Goal: Transaction & Acquisition: Purchase product/service

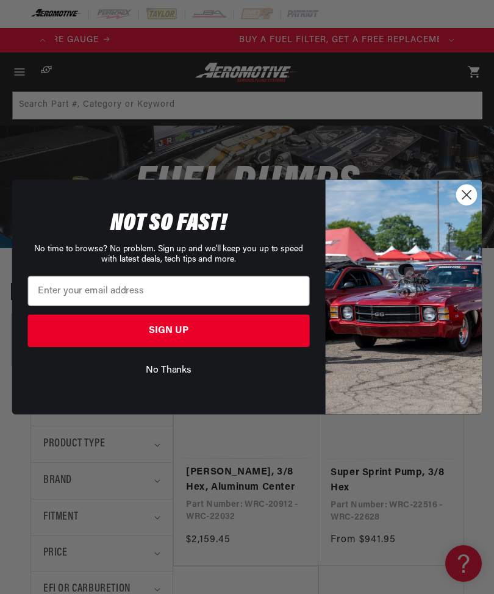
scroll to position [0, 384]
click at [464, 199] on circle "Close dialog" at bounding box center [467, 195] width 20 height 20
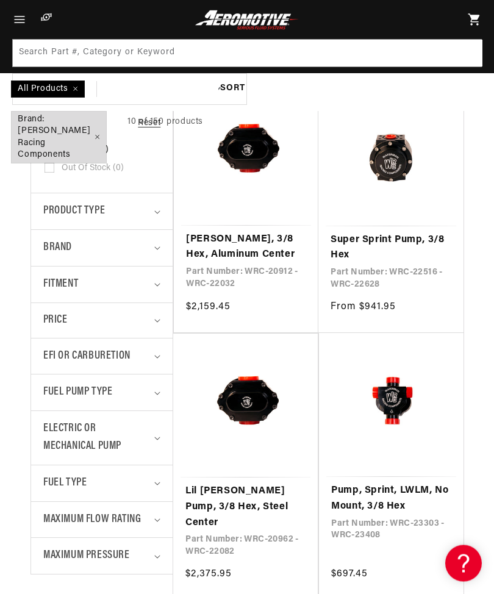
scroll to position [0, 0]
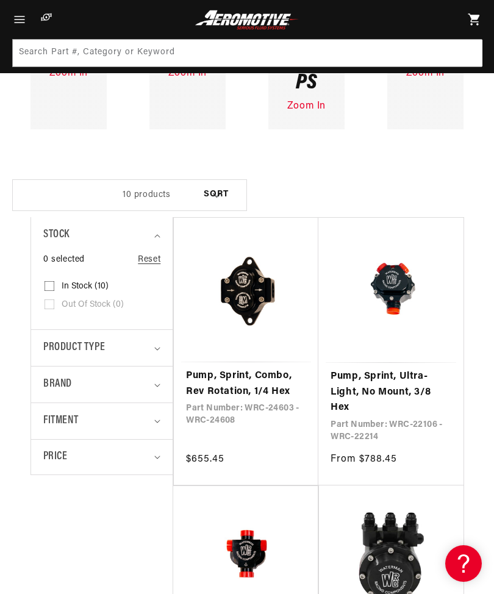
scroll to position [395, 0]
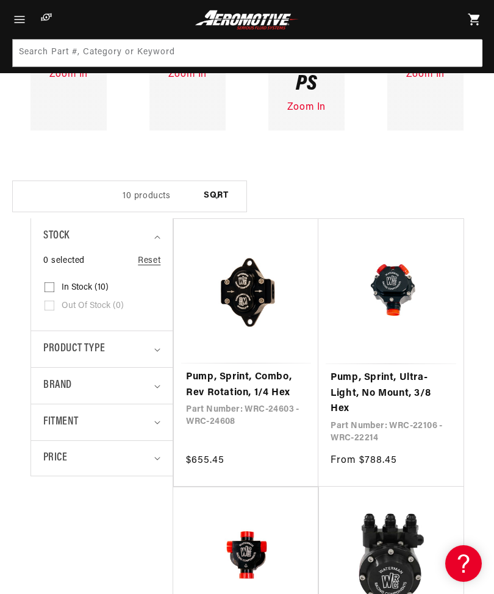
click at [158, 385] on icon "Brand (0 selected)" at bounding box center [157, 387] width 6 height 4
click at [51, 434] on input "Waterman Racing Components (10) Waterman Racing Components (10 products)" at bounding box center [50, 439] width 10 height 10
checkbox input "true"
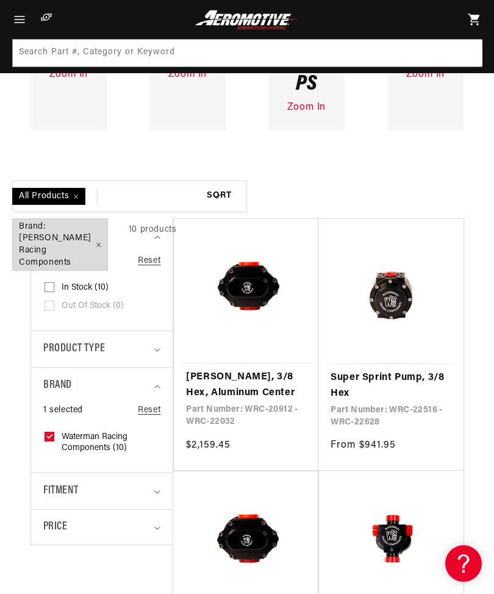
click at [156, 331] on summary "Product type" at bounding box center [101, 349] width 117 height 36
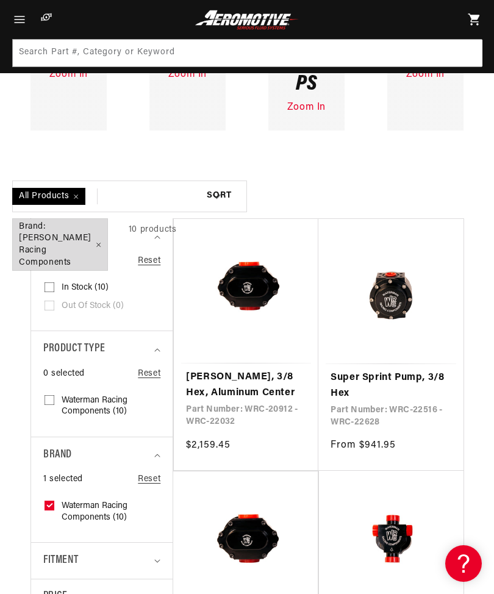
scroll to position [0, 1153]
click at [85, 392] on label "Waterman Racing Components (10) Waterman Racing Components (10 products)" at bounding box center [98, 406] width 107 height 29
click at [54, 398] on input "Waterman Racing Components (10) Waterman Racing Components (10 products)" at bounding box center [50, 403] width 10 height 10
checkbox input "true"
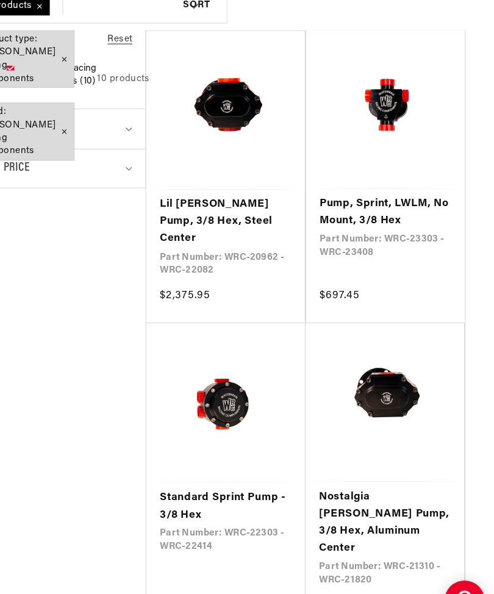
click at [211, 462] on link "Standard Sprint Pump - 3/8 Hex" at bounding box center [245, 477] width 121 height 31
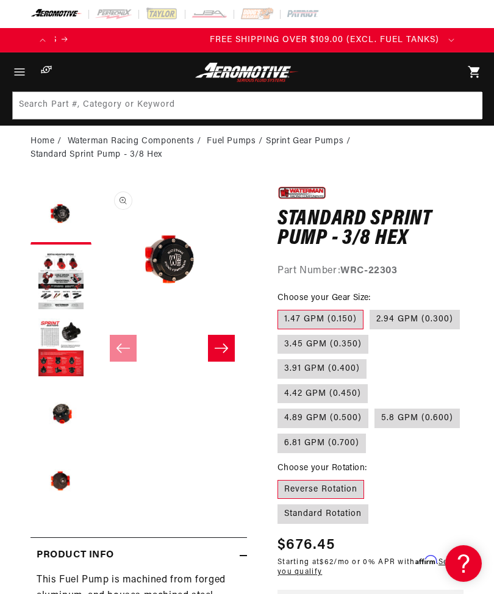
scroll to position [0, 1153]
click at [61, 478] on button "Load image 5 in gallery view" at bounding box center [61, 482] width 61 height 61
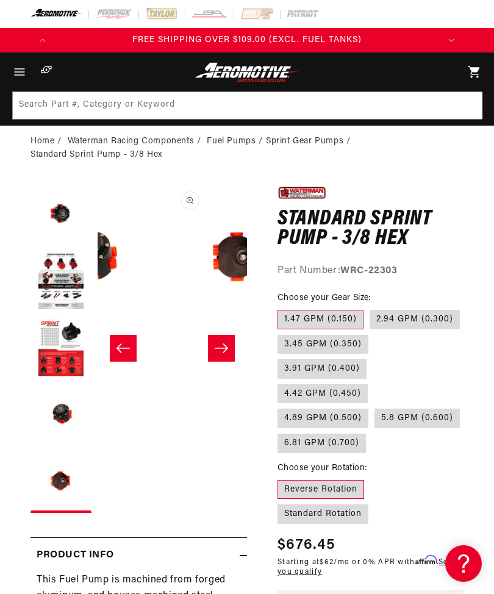
scroll to position [0, 598]
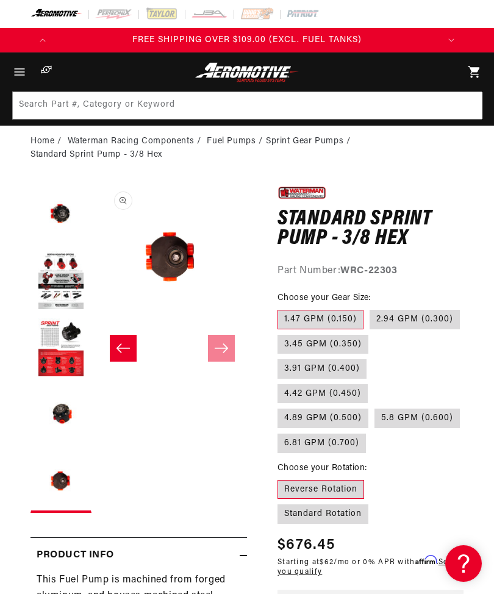
click at [68, 411] on button "Load image 4 in gallery view" at bounding box center [61, 415] width 61 height 61
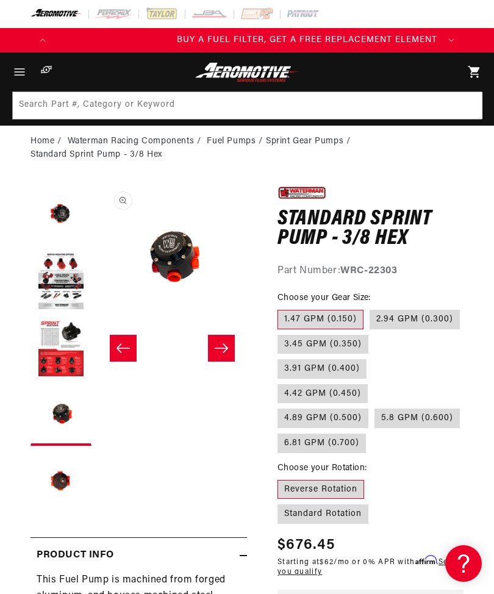
scroll to position [0, 0]
click at [223, 354] on button "Slide right" at bounding box center [221, 348] width 27 height 27
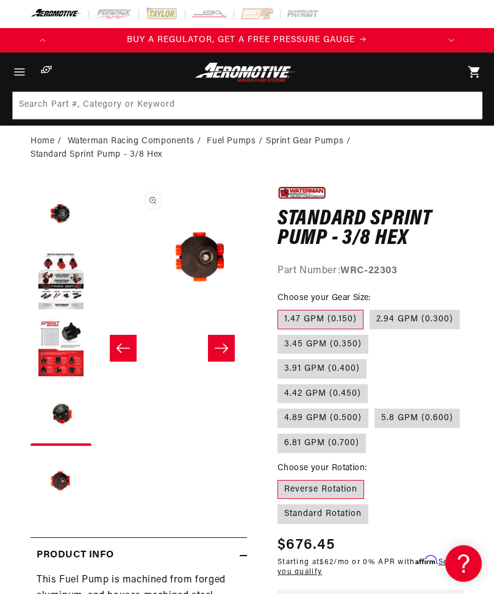
scroll to position [0, 598]
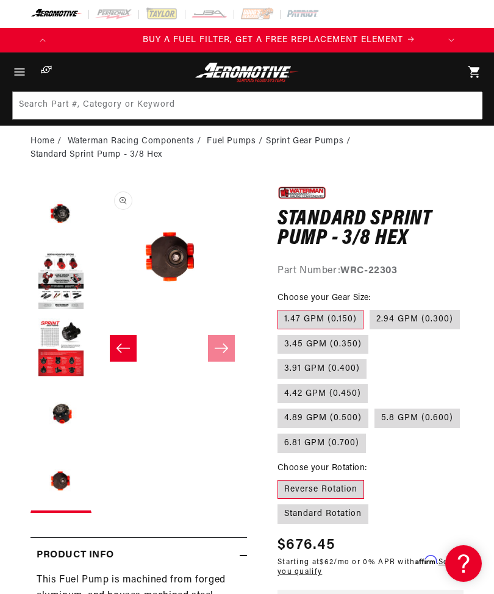
click at [63, 325] on button "Load image 3 in gallery view" at bounding box center [61, 348] width 61 height 61
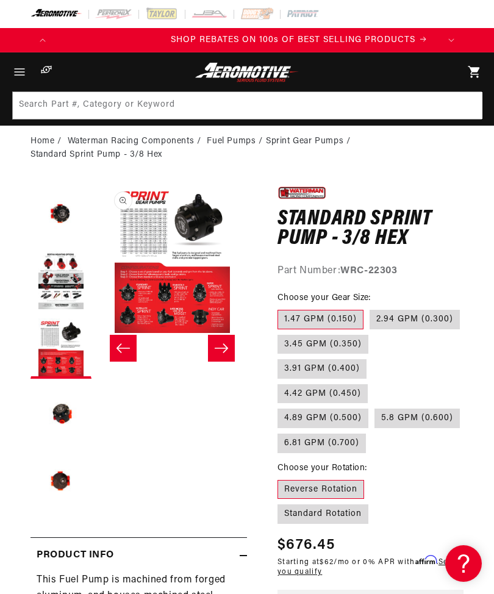
scroll to position [0, 769]
click at [368, 505] on label "Standard Rotation" at bounding box center [323, 515] width 91 height 20
click at [371, 478] on input "Standard Rotation" at bounding box center [370, 478] width 1 height 1
radio input "true"
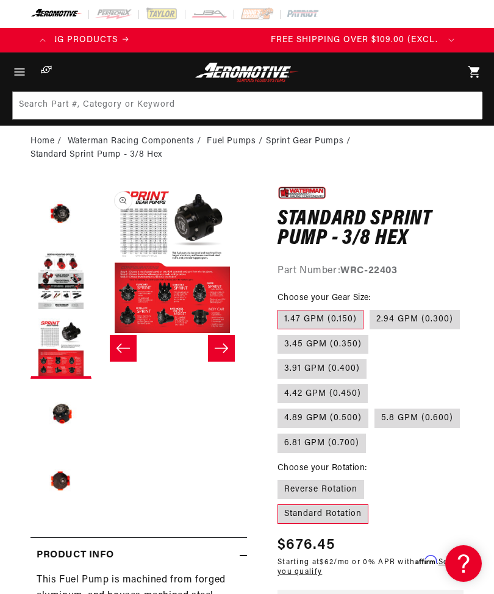
scroll to position [0, 1153]
click at [366, 434] on label "6.81 GPM (0.700)" at bounding box center [322, 444] width 88 height 20
click at [466, 406] on input "6.81 GPM (0.700)" at bounding box center [466, 406] width 1 height 1
radio input "true"
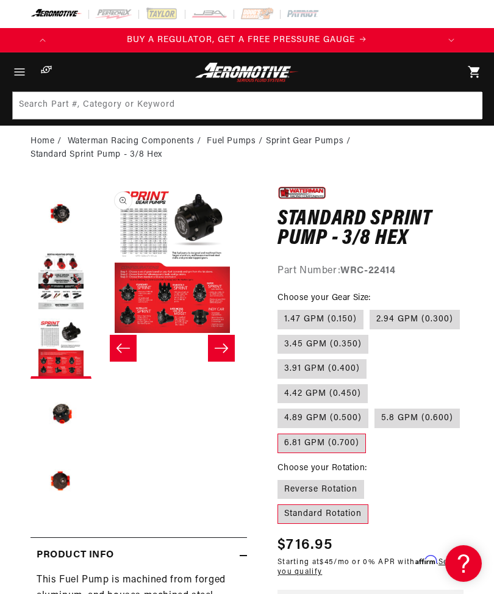
click at [375, 409] on label "5.8 GPM (0.600)" at bounding box center [417, 419] width 85 height 20
click at [375, 406] on input "5.8 GPM (0.600)" at bounding box center [375, 406] width 1 height 1
radio input "true"
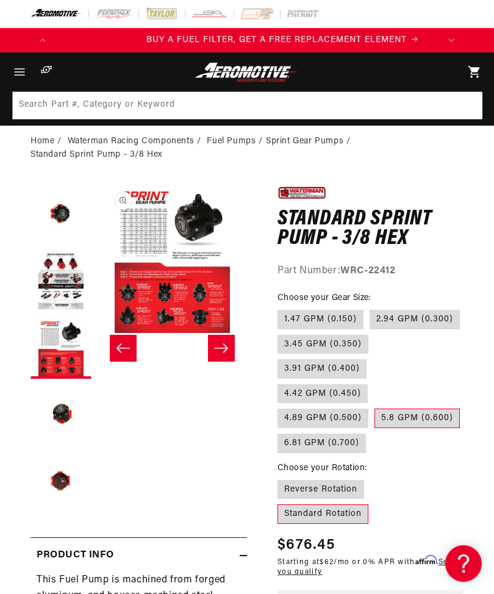
scroll to position [0, 384]
click at [366, 434] on label "6.81 GPM (0.700)" at bounding box center [322, 444] width 88 height 20
click at [466, 406] on input "6.81 GPM (0.700)" at bounding box center [466, 406] width 1 height 1
radio input "true"
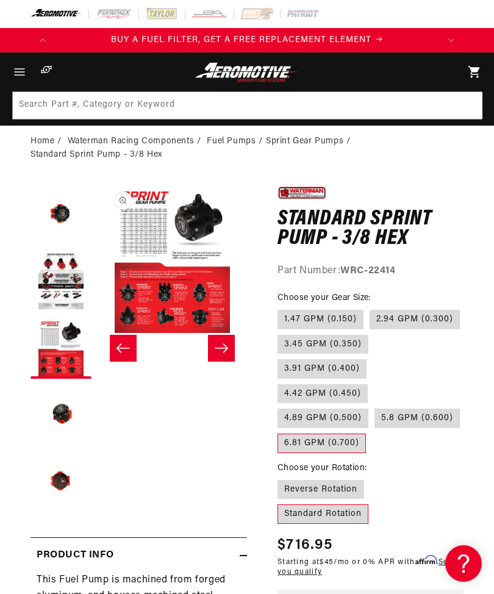
click at [20, 68] on icon "Menu" at bounding box center [19, 72] width 15 height 15
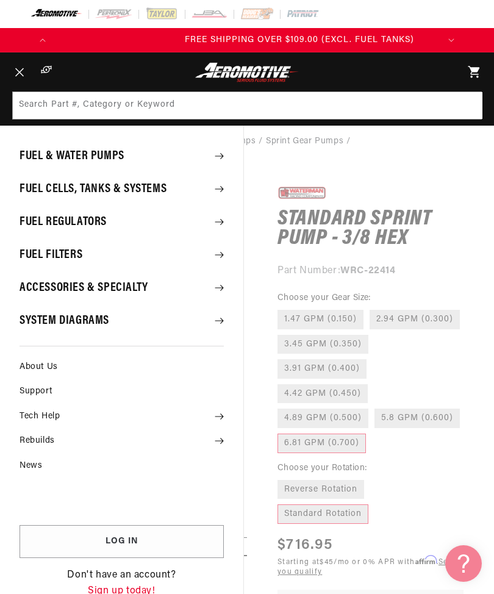
scroll to position [0, 1153]
click at [109, 158] on summary "Fuel & Water Pumps" at bounding box center [121, 156] width 243 height 32
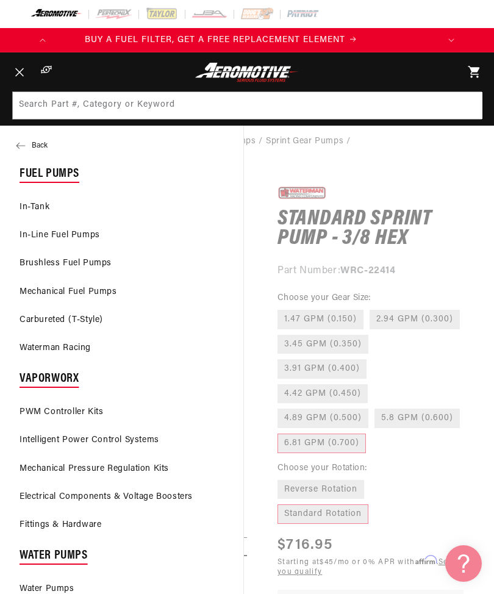
scroll to position [0, 0]
click at [104, 291] on link "Mechanical Fuel Pumps" at bounding box center [121, 292] width 243 height 27
click at [207, 400] on link "PWM Controller Kits" at bounding box center [121, 412] width 243 height 27
click at [33, 92] on summary "Menu" at bounding box center [19, 71] width 27 height 39
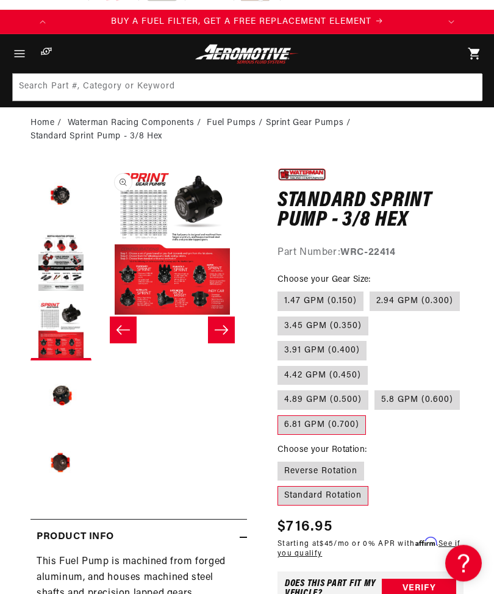
scroll to position [18, 0]
click at [98, 315] on button "Open media 3 in modal" at bounding box center [98, 315] width 0 height 0
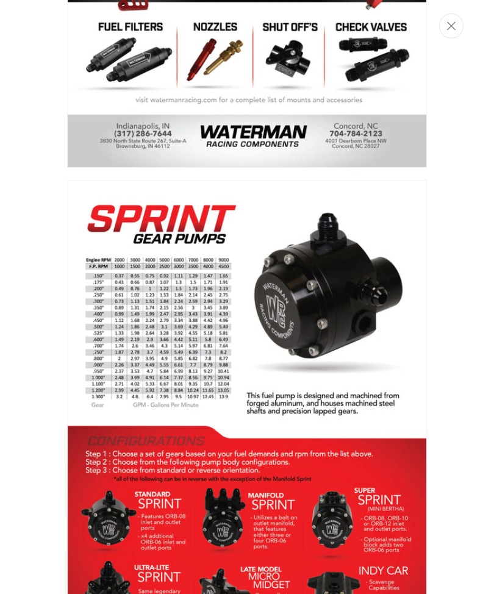
scroll to position [777, 0]
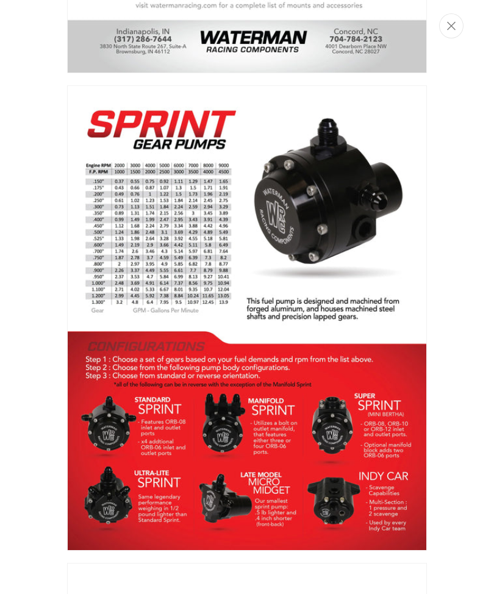
click at [453, 13] on div "Media gallery" at bounding box center [247, 297] width 494 height 594
click at [449, 19] on button "Close" at bounding box center [451, 25] width 24 height 25
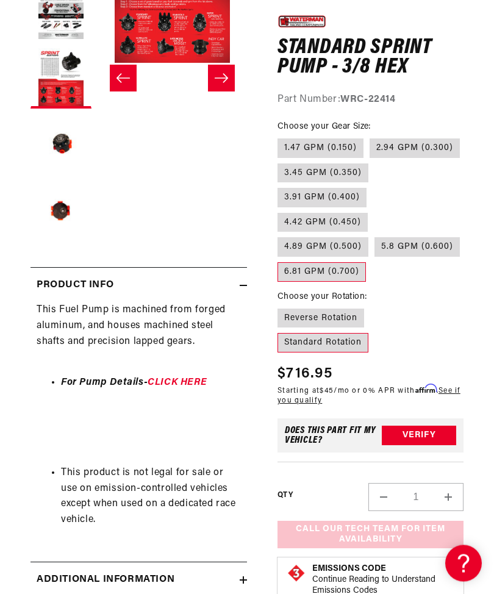
scroll to position [270, 0]
click at [190, 379] on link "CLICK HERE" at bounding box center [177, 383] width 59 height 10
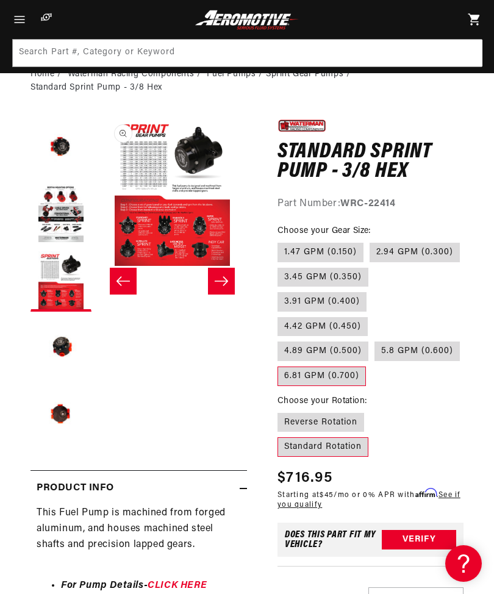
scroll to position [13, 0]
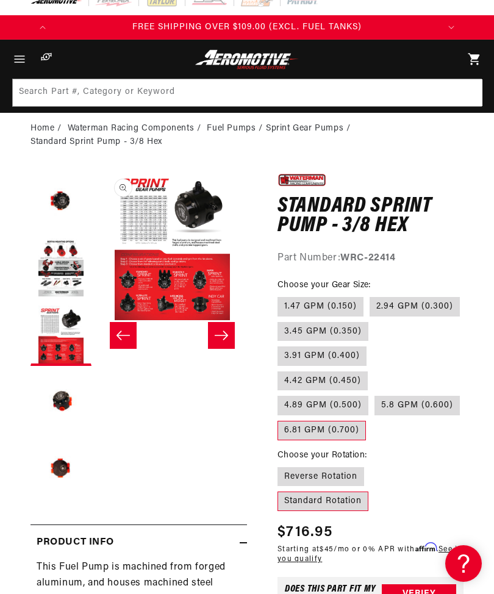
click at [62, 197] on button "Load image 1 in gallery view" at bounding box center [61, 201] width 61 height 61
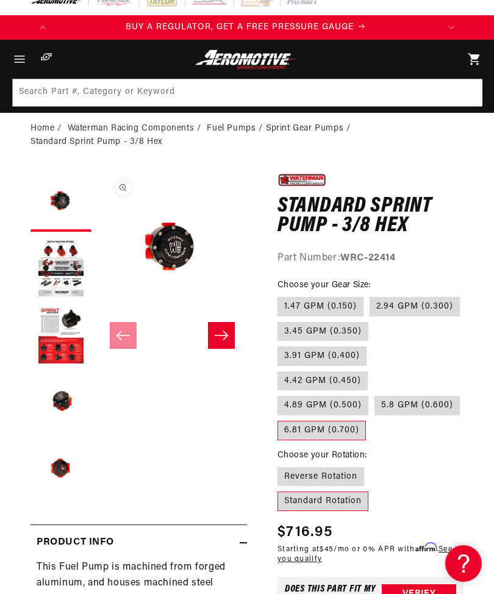
scroll to position [0, 0]
click at [57, 254] on button "Load image 2 in gallery view" at bounding box center [61, 268] width 61 height 61
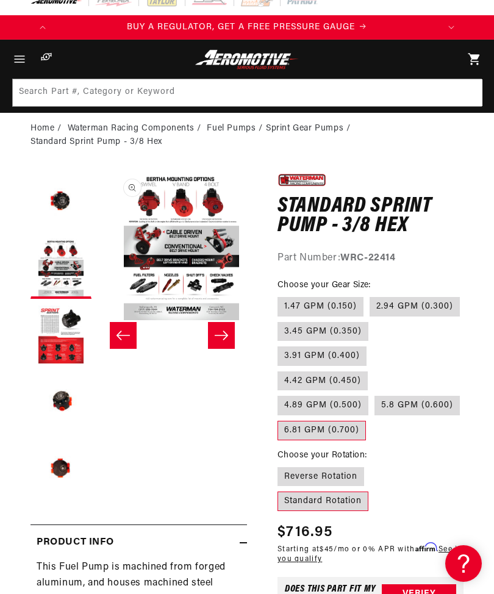
scroll to position [0, 149]
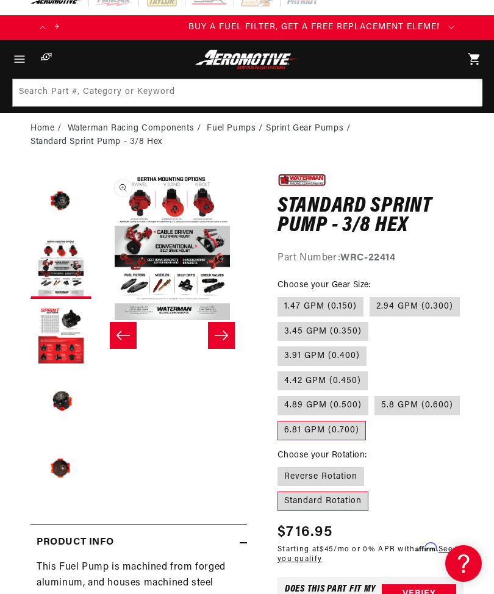
click at [222, 331] on icon "Slide right" at bounding box center [221, 335] width 15 height 12
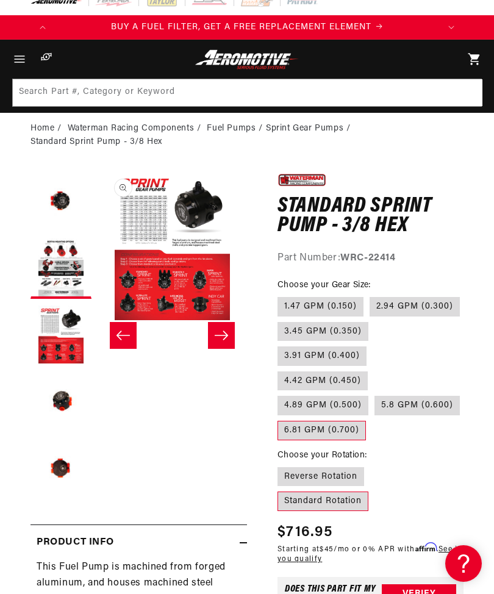
scroll to position [0, 299]
click at [223, 337] on icon "Slide right" at bounding box center [221, 335] width 15 height 12
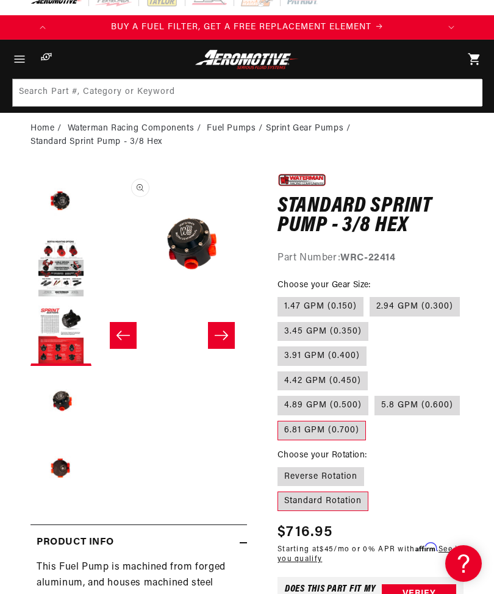
scroll to position [0, 448]
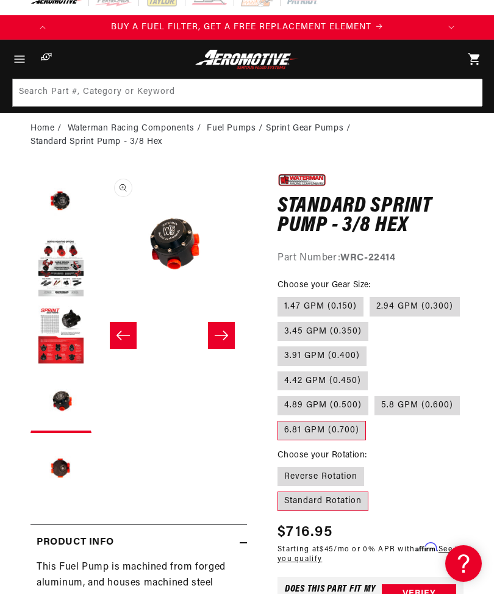
click at [98, 320] on button "Open media 4 in modal" at bounding box center [98, 320] width 0 height 0
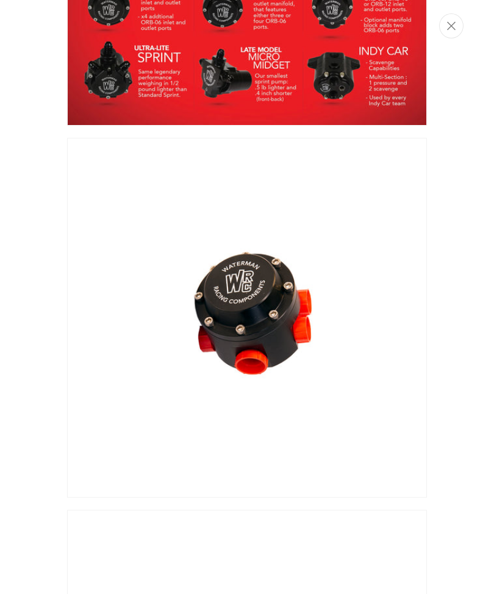
scroll to position [0, 769]
click at [455, 25] on icon "Close" at bounding box center [451, 25] width 9 height 9
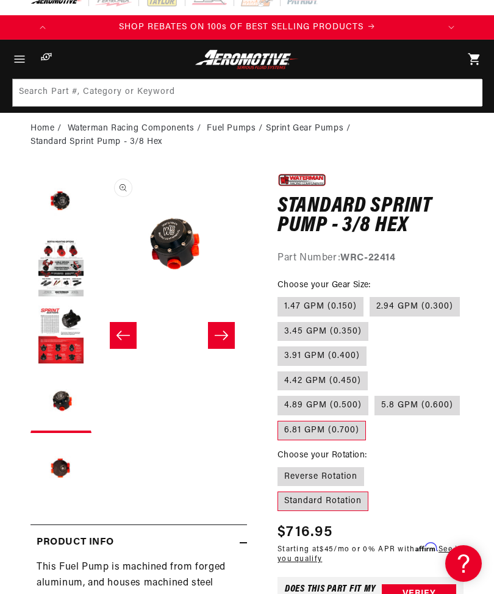
click at [224, 334] on icon "Slide right" at bounding box center [221, 335] width 15 height 12
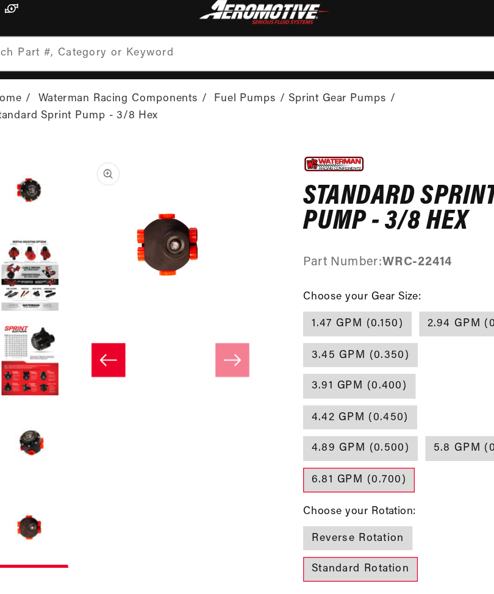
scroll to position [0, 1153]
click at [98, 320] on button "Open media 5 in modal" at bounding box center [98, 320] width 0 height 0
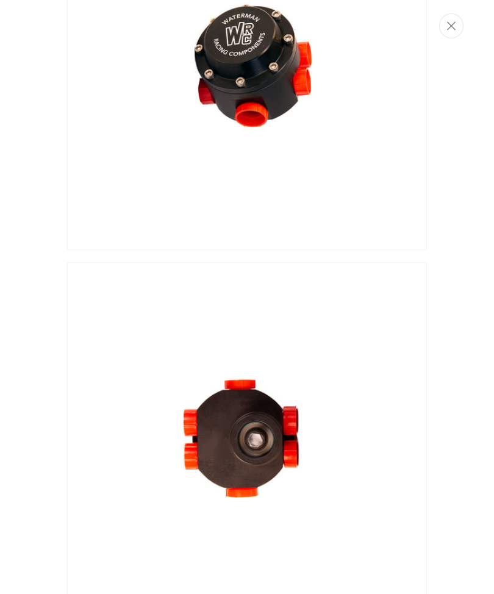
scroll to position [0, 384]
click at [450, 20] on button "Close" at bounding box center [451, 25] width 24 height 25
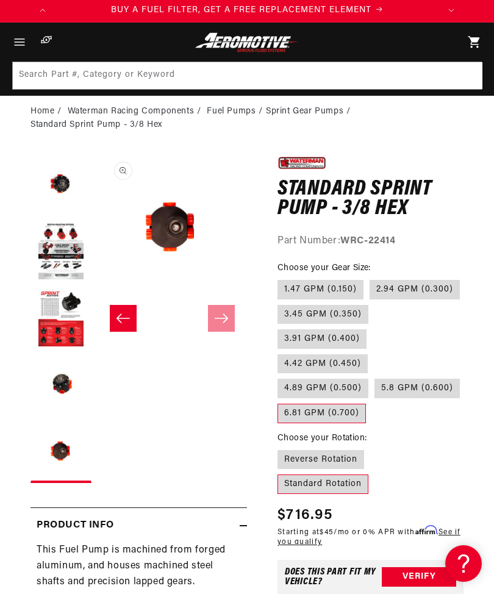
click at [68, 449] on button "Load image 5 in gallery view" at bounding box center [61, 452] width 61 height 61
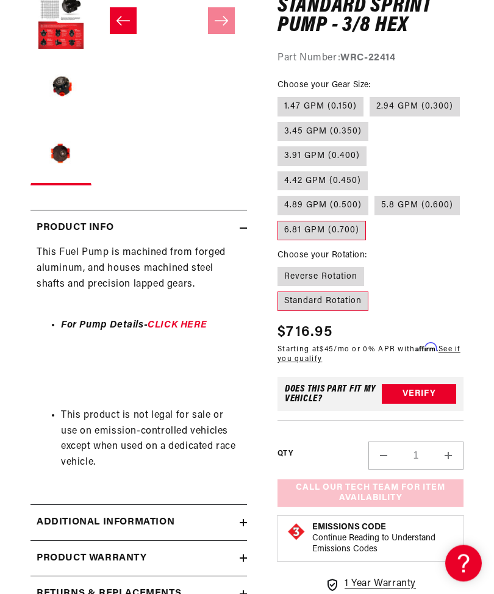
scroll to position [0, 0]
click at [243, 512] on summary "Additional information" at bounding box center [139, 522] width 217 height 35
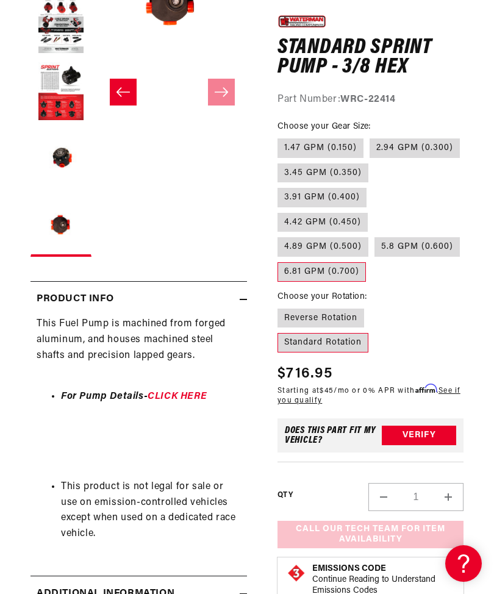
scroll to position [0, 769]
click at [421, 426] on button "Verify" at bounding box center [419, 436] width 74 height 20
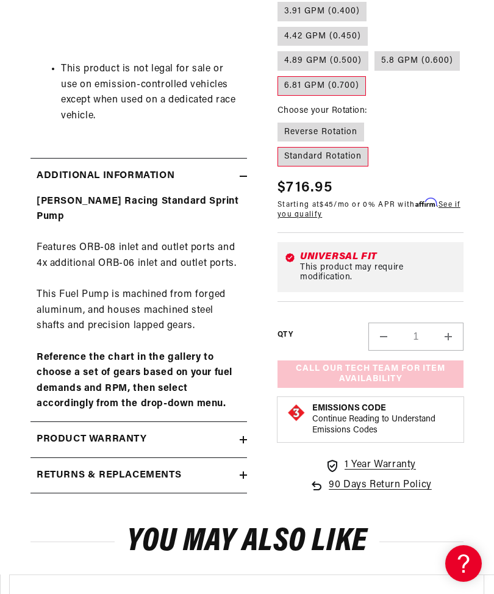
scroll to position [0, 1153]
click at [405, 361] on div "Call Our Tech Team for Item Availability Add to Cart Product details More payme…" at bounding box center [371, 374] width 186 height 27
click at [397, 361] on div "Call Our Tech Team for Item Availability Add to Cart Product details More payme…" at bounding box center [371, 374] width 186 height 27
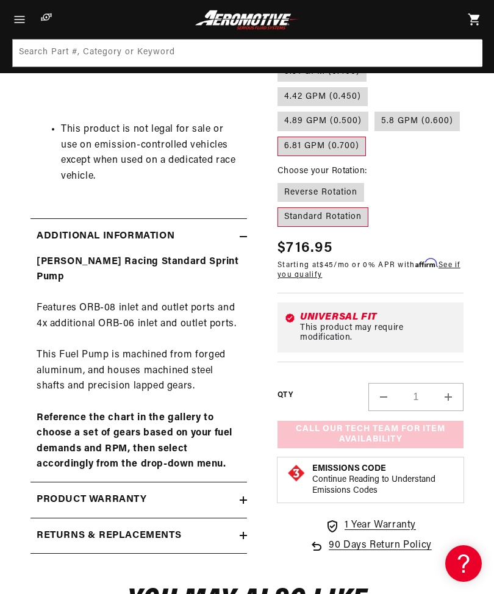
scroll to position [611, 0]
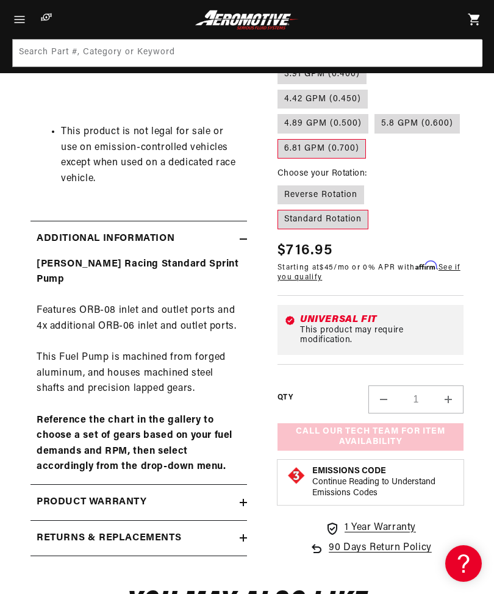
click at [421, 315] on div "Universal Fit" at bounding box center [378, 320] width 156 height 10
click at [292, 317] on icon at bounding box center [290, 321] width 9 height 9
click at [456, 306] on div "Universal Fit This product may require modification." at bounding box center [371, 331] width 186 height 50
click at [382, 467] on strong "Emissions Code" at bounding box center [349, 471] width 74 height 9
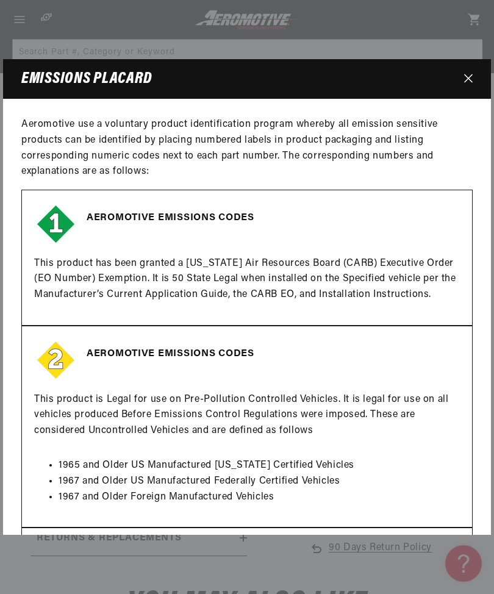
scroll to position [0, 1153]
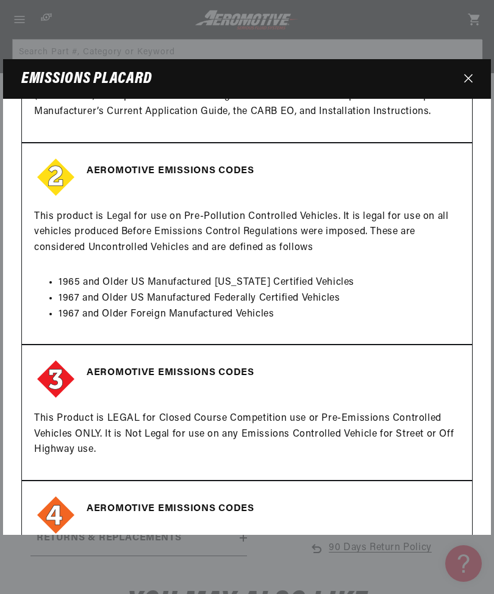
click at [469, 83] on icon "Close" at bounding box center [468, 78] width 9 height 9
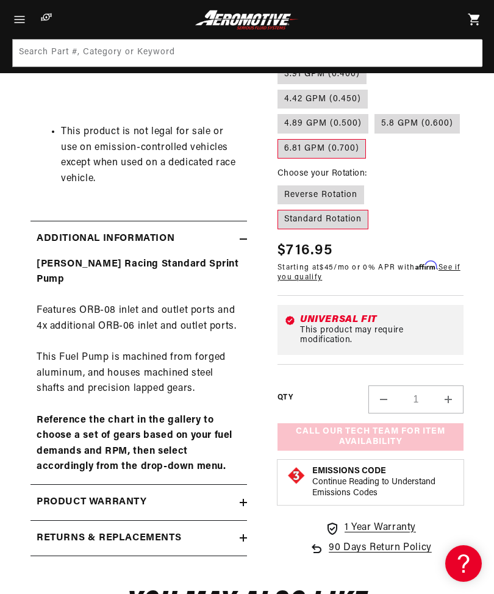
scroll to position [0, 51]
click at [451, 386] on button "Increase quantity for Standard Sprint Pump - 3/8 Hex" at bounding box center [448, 400] width 29 height 28
click at [386, 386] on button "Decrease quantity for Standard Sprint Pump - 3/8 Hex" at bounding box center [383, 400] width 29 height 28
type input "1"
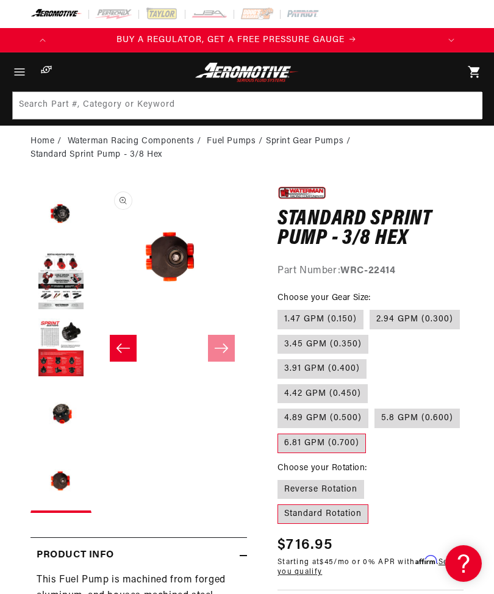
scroll to position [0, 0]
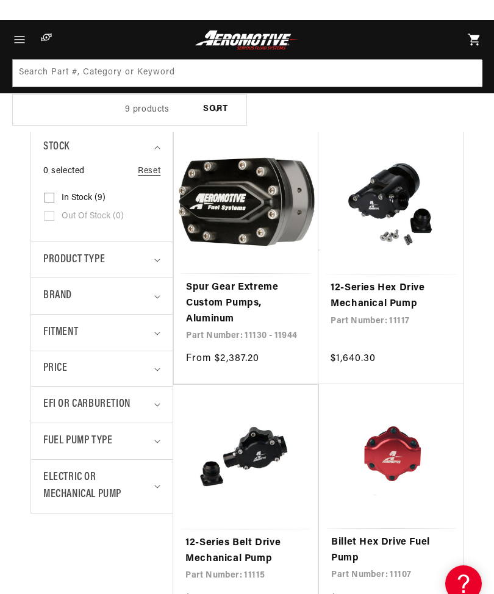
scroll to position [206, 0]
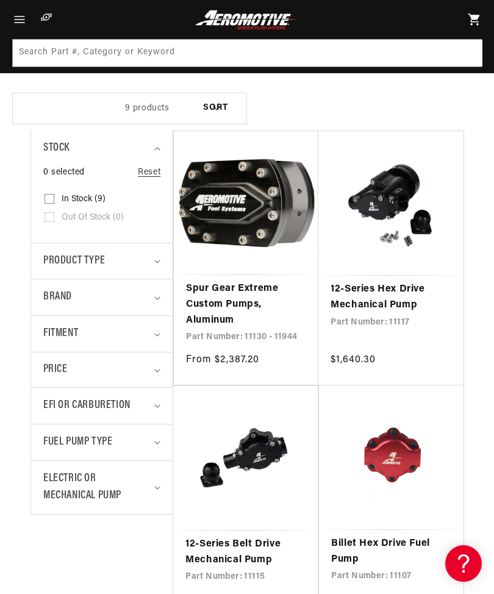
click at [160, 333] on icon "Fitment (0 selected)" at bounding box center [157, 335] width 6 height 4
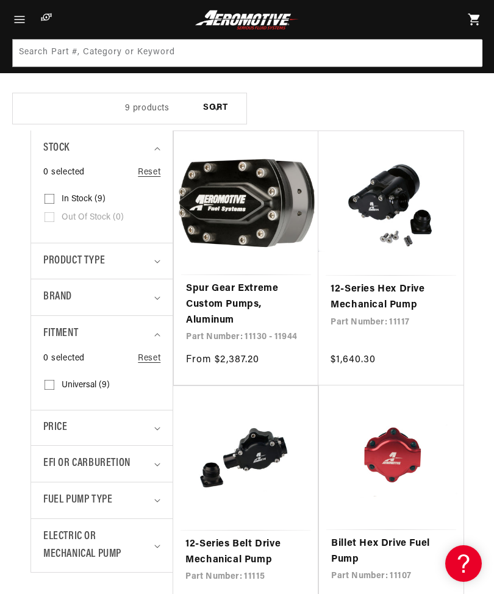
click at [157, 333] on icon "Fitment (0 selected)" at bounding box center [157, 335] width 6 height 4
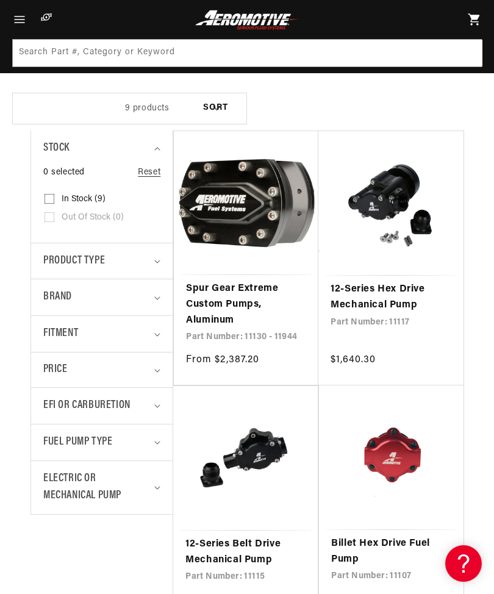
scroll to position [0, 769]
click at [157, 441] on icon "Fuel Pump Type (0 selected)" at bounding box center [157, 443] width 6 height 4
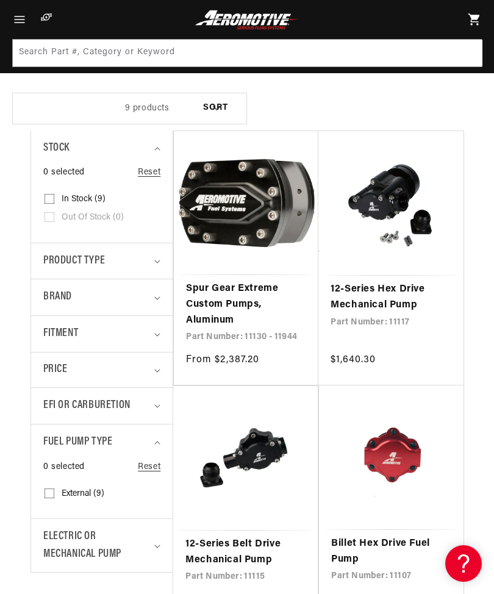
click at [159, 436] on summary "Fuel Pump Type" at bounding box center [101, 443] width 117 height 36
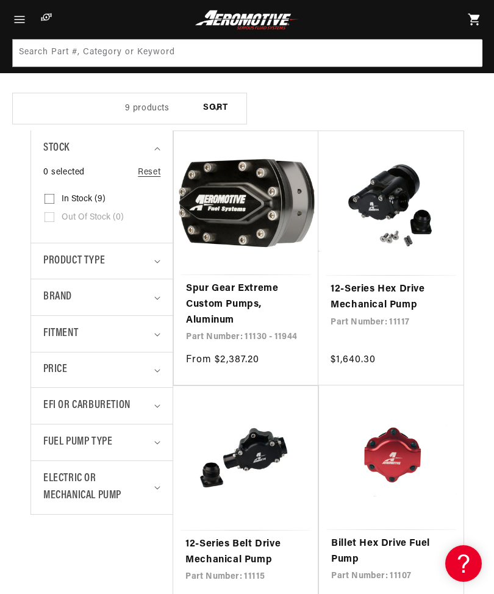
scroll to position [0, 1153]
click at [160, 479] on summary "Electric or Mechanical Pump" at bounding box center [101, 488] width 117 height 54
click at [48, 542] on icon at bounding box center [50, 547] width 10 height 10
click at [48, 545] on input "Mechanical (9) Mechanical (9 products)" at bounding box center [50, 550] width 10 height 10
checkbox input "true"
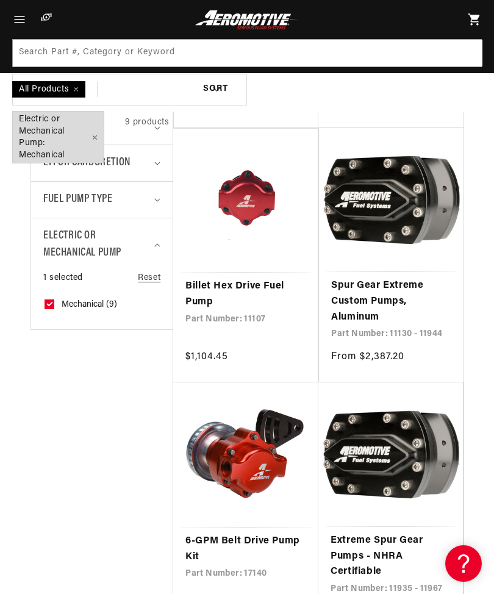
click at [99, 136] on span "Electric or Mechanical Pump: Mechanical Remove filter" at bounding box center [58, 137] width 91 height 51
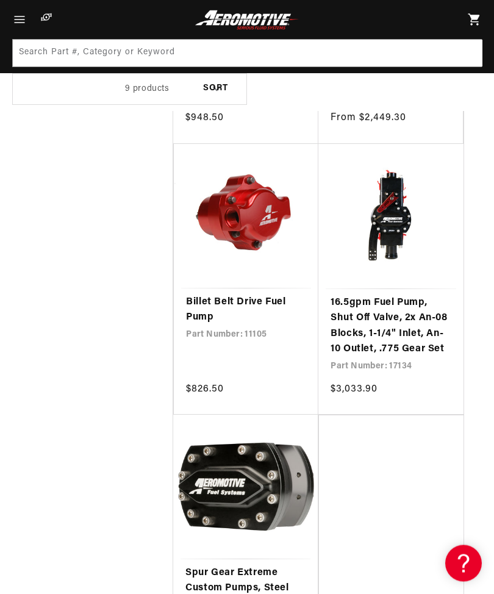
click at [466, 487] on div "Stock 0 selected Reset Stock In stock (9) In stock (9 products) Out of stock (0…" at bounding box center [247, 25] width 494 height 1260
click at [260, 295] on link "Billet Belt Drive Fuel Pump" at bounding box center [246, 310] width 120 height 31
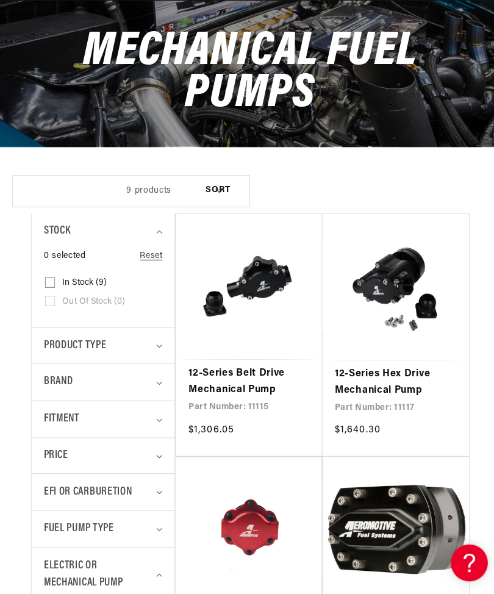
scroll to position [0, 683]
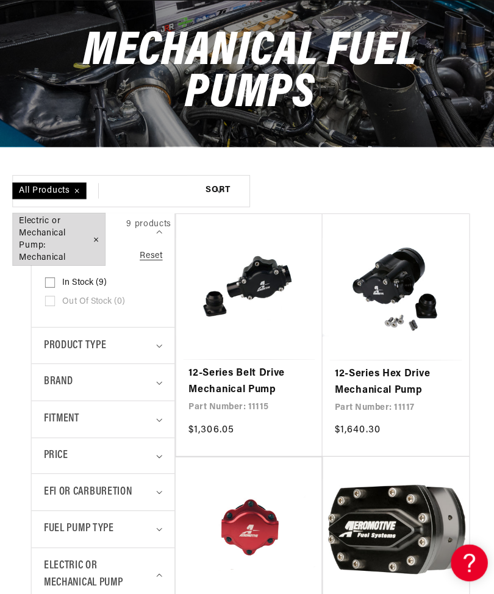
scroll to position [127, 0]
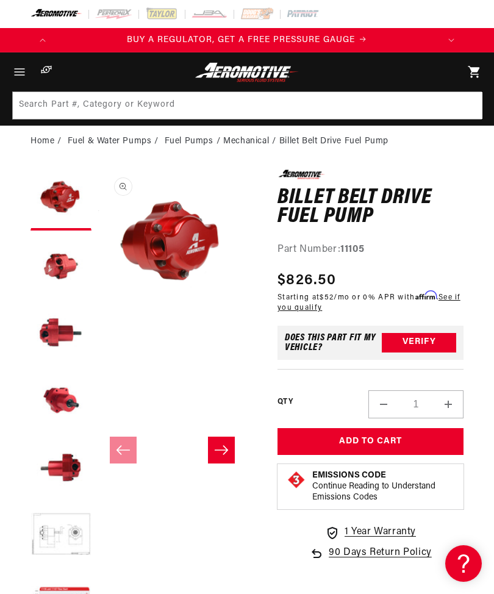
click at [65, 395] on button "Load image 4 in gallery view" at bounding box center [61, 401] width 61 height 61
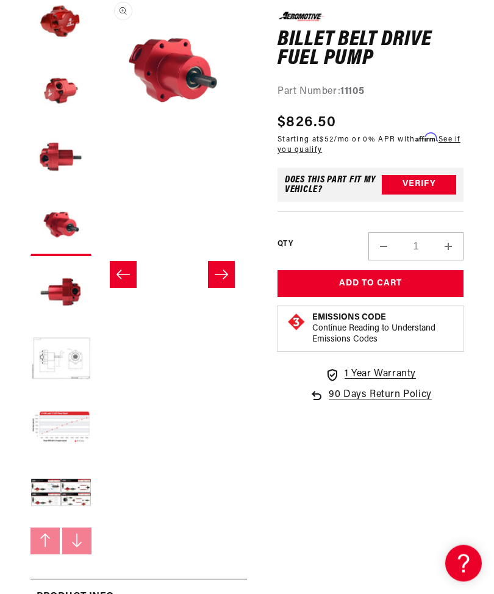
scroll to position [176, 0]
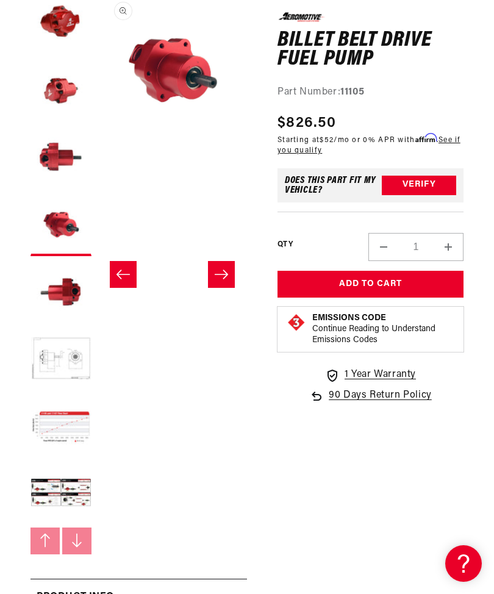
click at [70, 484] on button "Load image 8 in gallery view" at bounding box center [61, 494] width 61 height 61
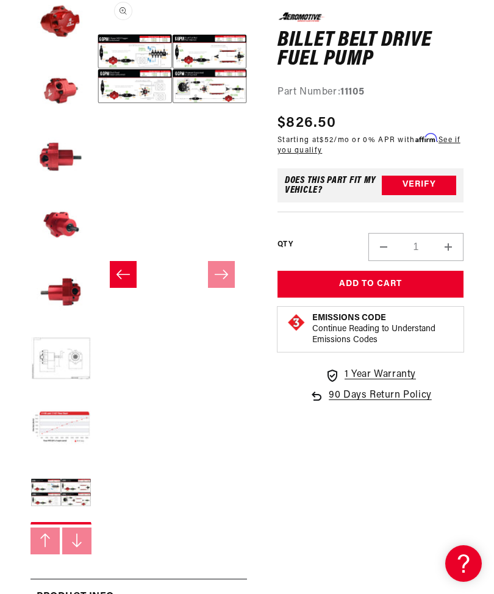
scroll to position [0, 1153]
click at [64, 350] on button "Load image 6 in gallery view" at bounding box center [61, 359] width 61 height 61
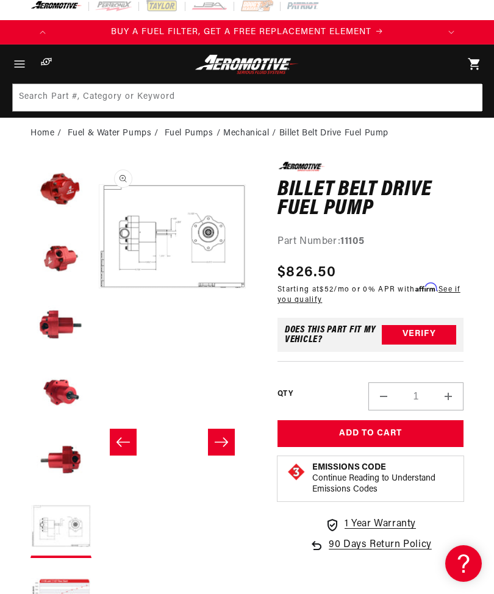
scroll to position [7, 0]
click at [68, 257] on button "Load image 2 in gallery view" at bounding box center [61, 259] width 61 height 61
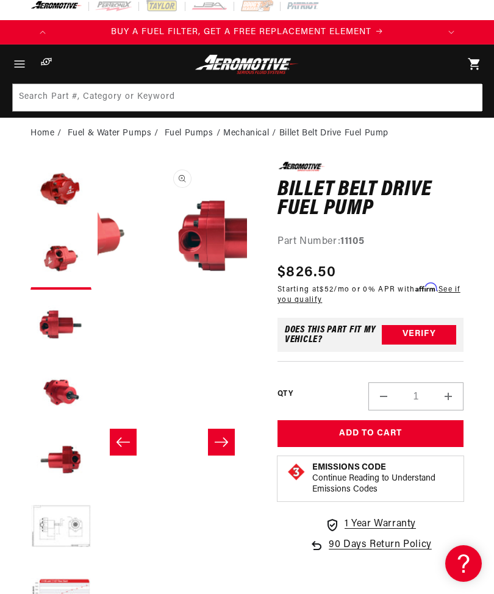
scroll to position [0, 149]
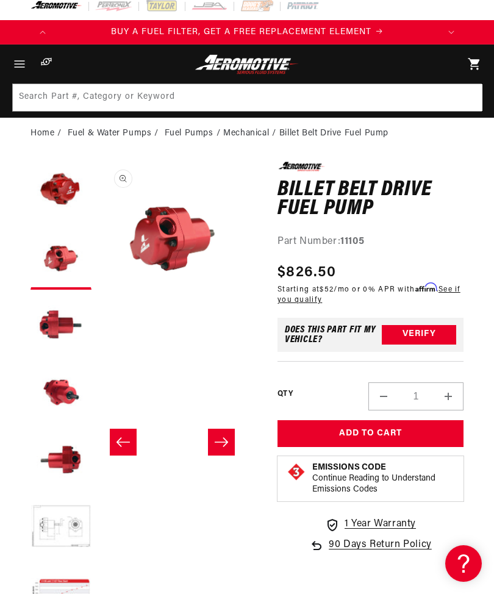
click at [66, 322] on button "Load image 3 in gallery view" at bounding box center [61, 326] width 61 height 61
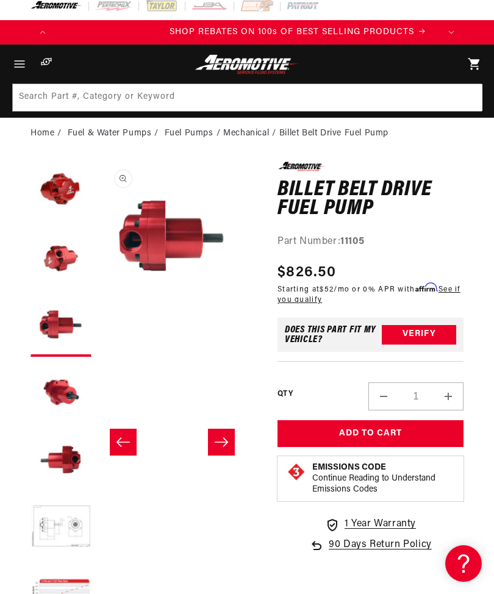
scroll to position [0, 769]
click at [70, 385] on button "Load image 4 in gallery view" at bounding box center [61, 393] width 61 height 61
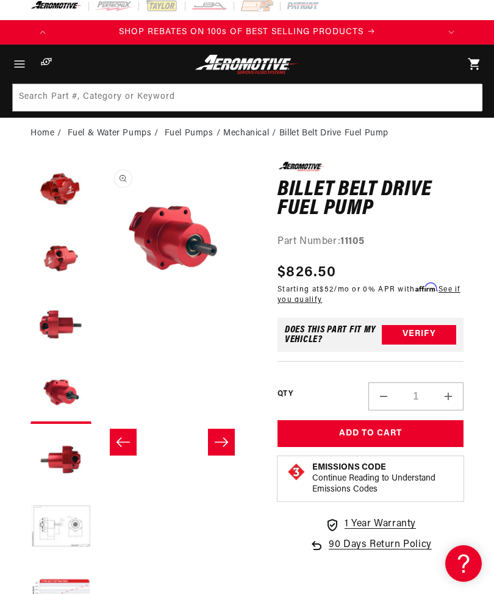
scroll to position [0, 448]
click at [70, 454] on button "Load image 5 in gallery view" at bounding box center [61, 460] width 61 height 61
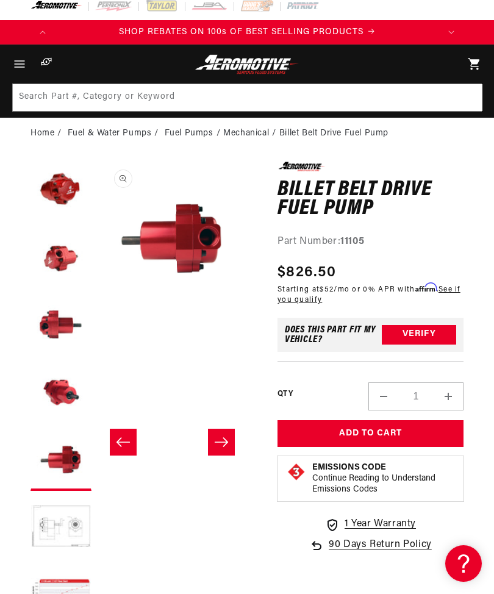
click at [226, 437] on icon "Slide right" at bounding box center [221, 442] width 15 height 12
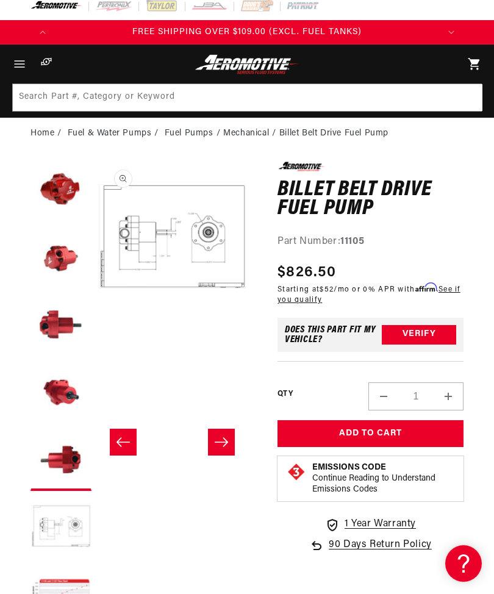
scroll to position [0, 1153]
click at [233, 437] on button "Slide right" at bounding box center [221, 442] width 27 height 27
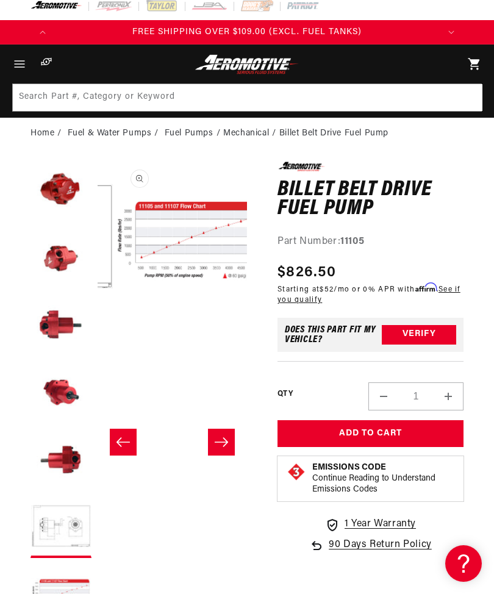
scroll to position [0, 0]
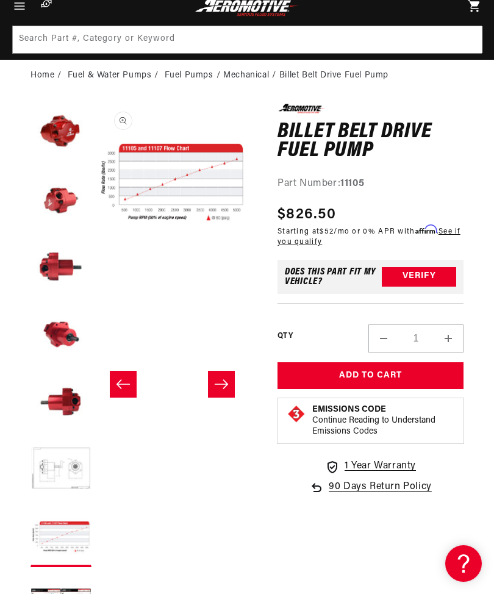
click at [98, 253] on button "Open media 7 in modal" at bounding box center [98, 253] width 0 height 0
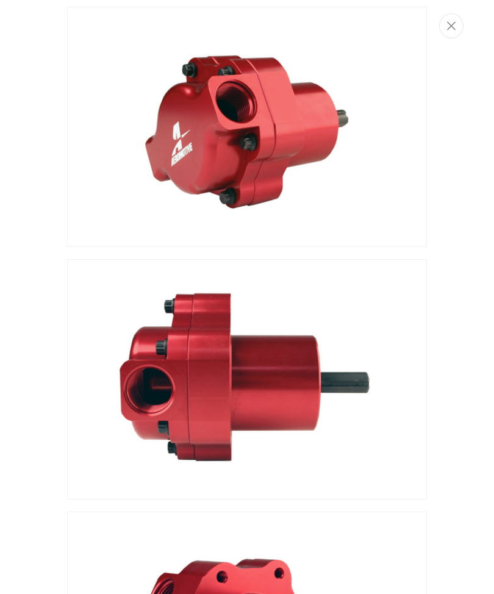
click at [450, 24] on icon "Close" at bounding box center [451, 26] width 9 height 9
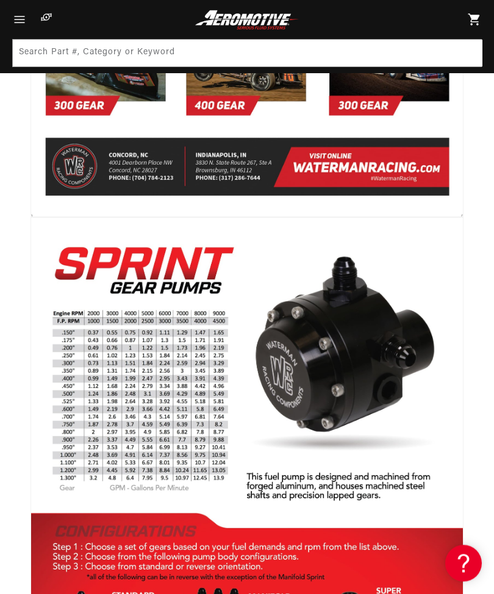
scroll to position [531, 0]
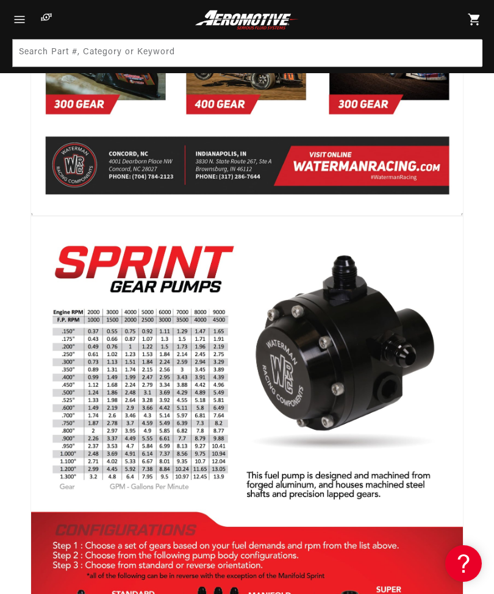
click at [350, 326] on img at bounding box center [247, 496] width 433 height 560
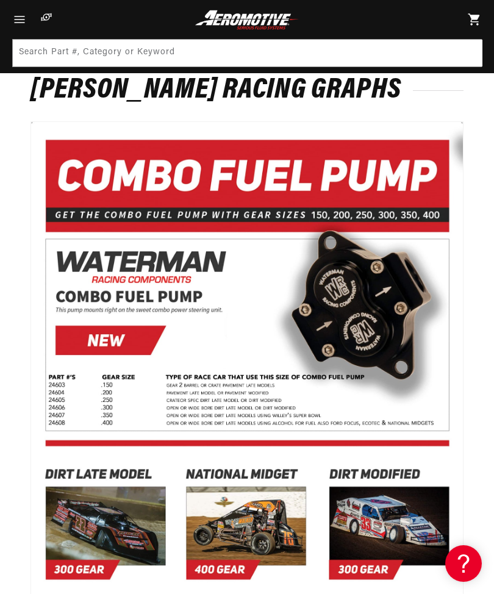
scroll to position [32, 0]
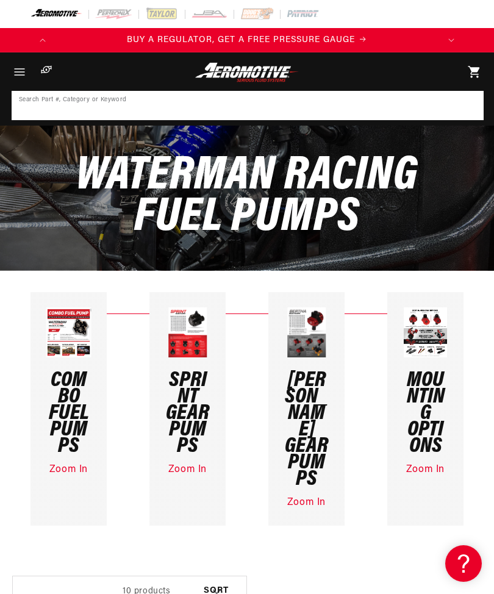
click at [298, 106] on input at bounding box center [248, 105] width 470 height 27
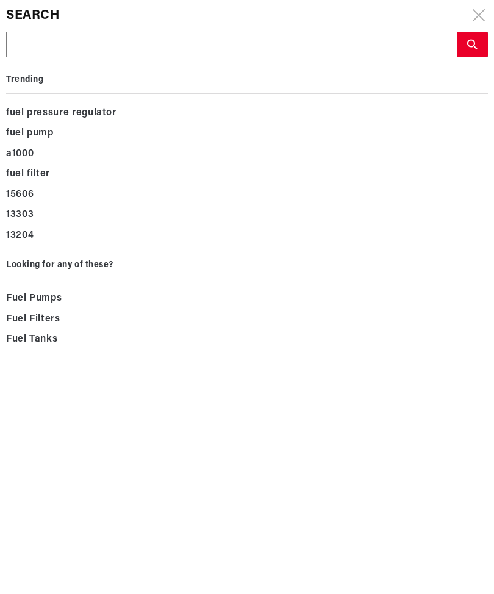
click at [195, 40] on input "text" at bounding box center [232, 45] width 450 height 26
type input "WRC-22414"
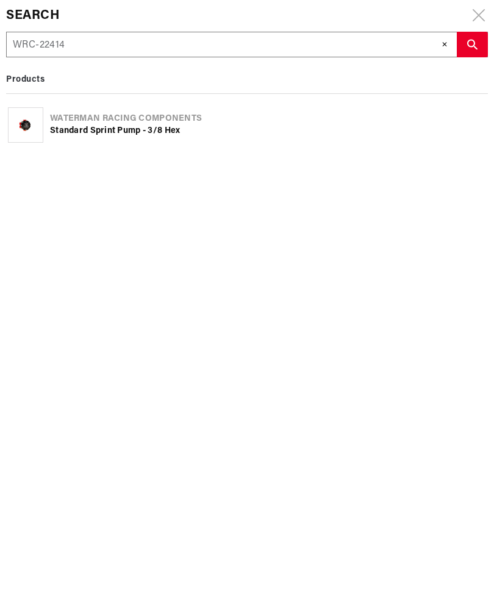
type input "WRC-22414"
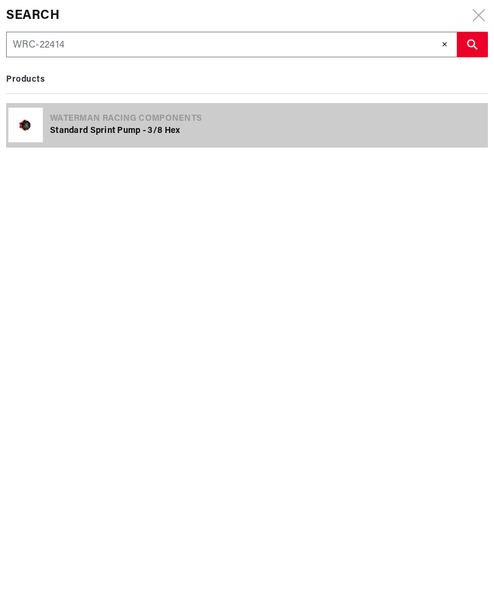
click at [160, 134] on div "Standard Sprint Pump - 3/8 Hex" at bounding box center [268, 131] width 436 height 12
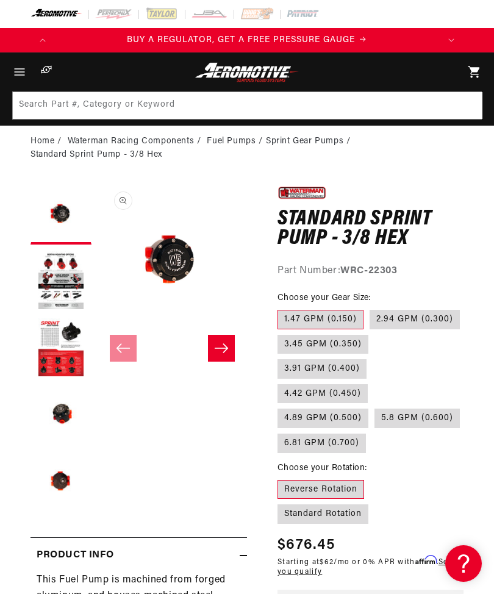
click at [366, 434] on label "6.81 GPM (0.700)" at bounding box center [322, 444] width 88 height 20
click at [466, 406] on input "6.81 GPM (0.700)" at bounding box center [466, 406] width 1 height 1
radio input "true"
click at [368, 505] on label "Standard Rotation" at bounding box center [323, 515] width 91 height 20
click at [371, 478] on input "Standard Rotation" at bounding box center [370, 478] width 1 height 1
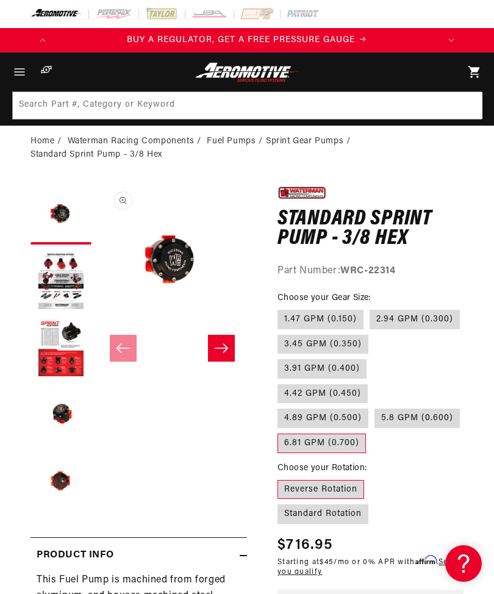
radio input "true"
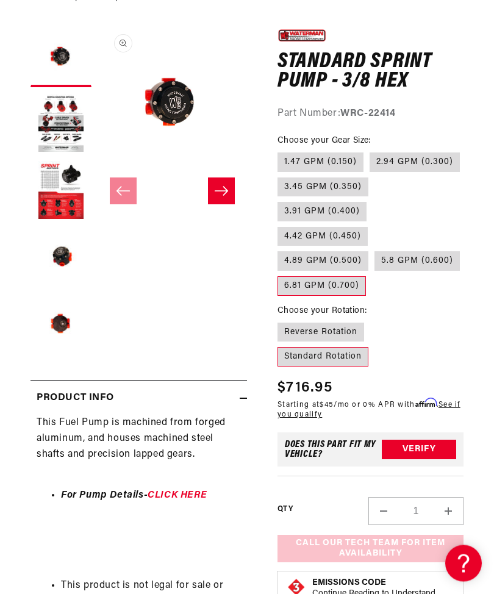
scroll to position [159, 0]
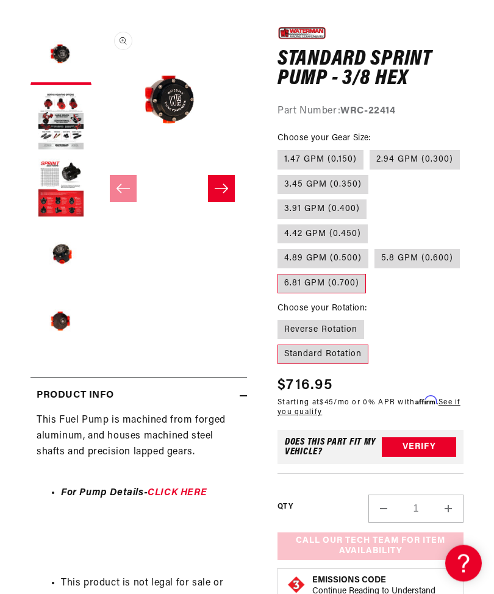
click at [429, 438] on button "Verify" at bounding box center [419, 448] width 74 height 20
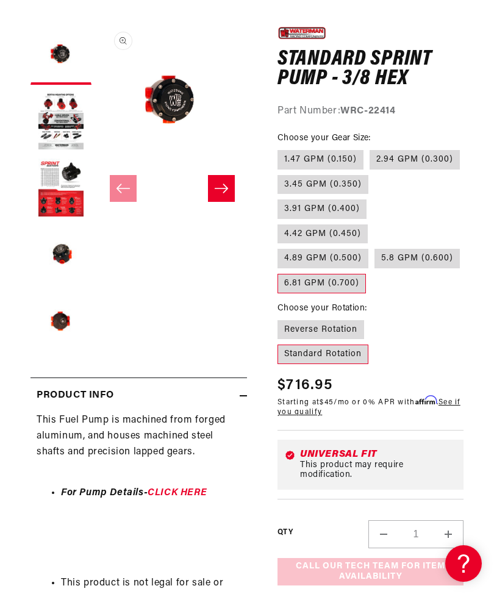
scroll to position [0, 769]
click at [423, 461] on div "This product may require modification." at bounding box center [378, 471] width 156 height 20
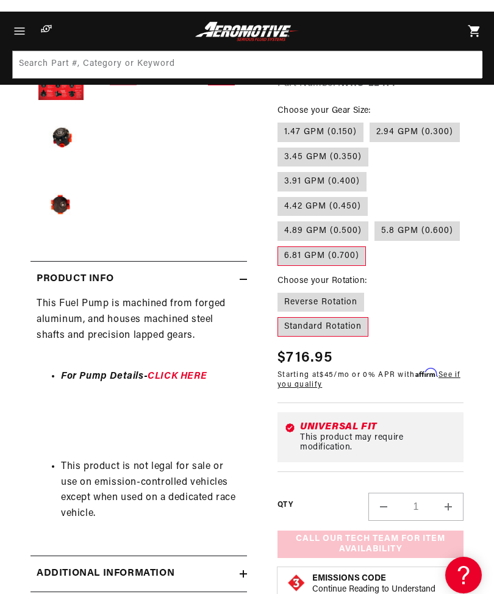
scroll to position [276, 0]
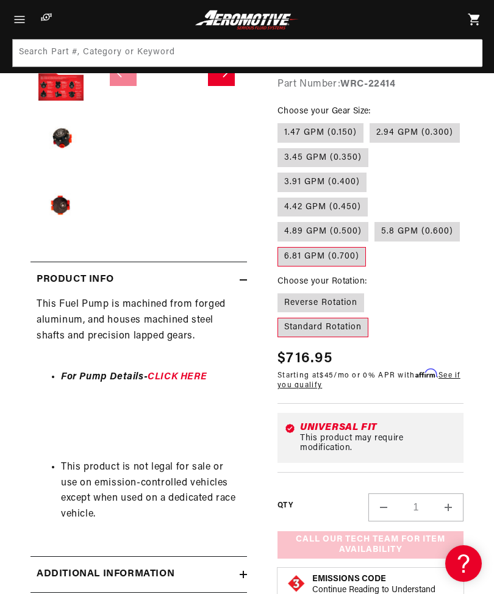
click at [397, 537] on div "Call Our Tech Team for Item Availability Add to Cart Product details More payme…" at bounding box center [371, 544] width 186 height 27
click at [408, 537] on div "Call Our Tech Team for Item Availability Add to Cart Product details More payme…" at bounding box center [371, 544] width 186 height 27
click at [409, 531] on div "Call Our Tech Team for Item Availability Add to Cart Product details More payme…" at bounding box center [371, 544] width 186 height 27
click at [411, 531] on div "Call Our Tech Team for Item Availability Add to Cart Product details More payme…" at bounding box center [371, 544] width 186 height 27
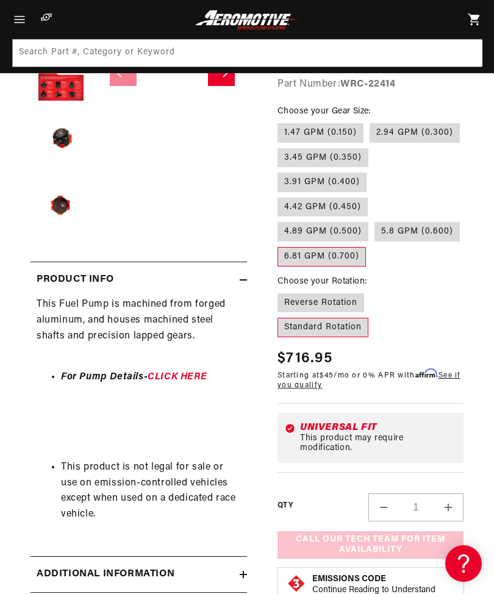
click at [409, 426] on div "Universal Fit" at bounding box center [378, 428] width 156 height 10
click at [406, 423] on div "Universal Fit" at bounding box center [378, 428] width 156 height 10
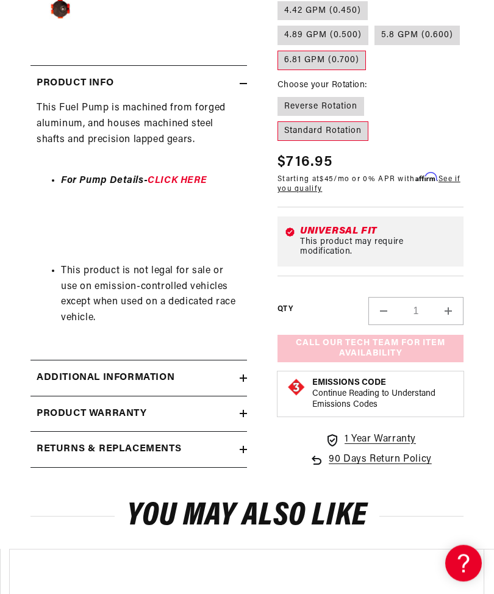
scroll to position [0, 0]
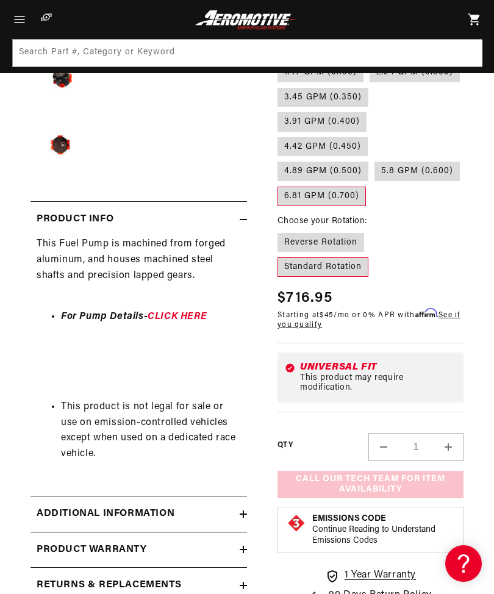
click at [329, 252] on label "Reverse Rotation" at bounding box center [321, 242] width 87 height 20
click at [281, 231] on input "Reverse Rotation" at bounding box center [281, 230] width 1 height 1
radio input "true"
click at [315, 157] on label "4.42 GPM (0.450)" at bounding box center [323, 147] width 90 height 20
click at [373, 110] on input "4.42 GPM (0.450)" at bounding box center [373, 110] width 1 height 1
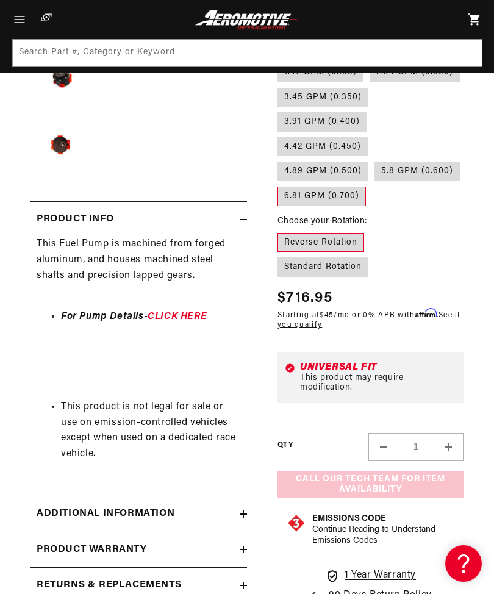
radio input "true"
click at [325, 107] on label "3.45 GPM (0.350)" at bounding box center [323, 97] width 91 height 20
click at [466, 61] on input "3.45 GPM (0.350)" at bounding box center [466, 60] width 1 height 1
radio input "true"
click at [368, 263] on label "Standard Rotation" at bounding box center [323, 267] width 91 height 20
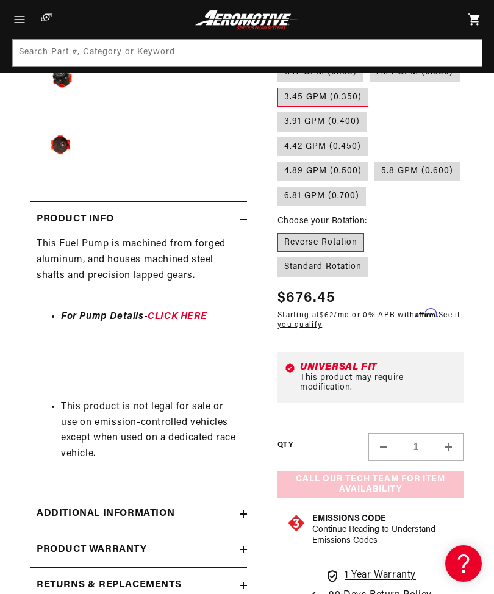
click at [371, 231] on input "Standard Rotation" at bounding box center [370, 230] width 1 height 1
radio input "true"
click at [366, 206] on label "6.81 GPM (0.700)" at bounding box center [322, 197] width 88 height 20
click at [466, 160] on input "6.81 GPM (0.700)" at bounding box center [466, 159] width 1 height 1
radio input "true"
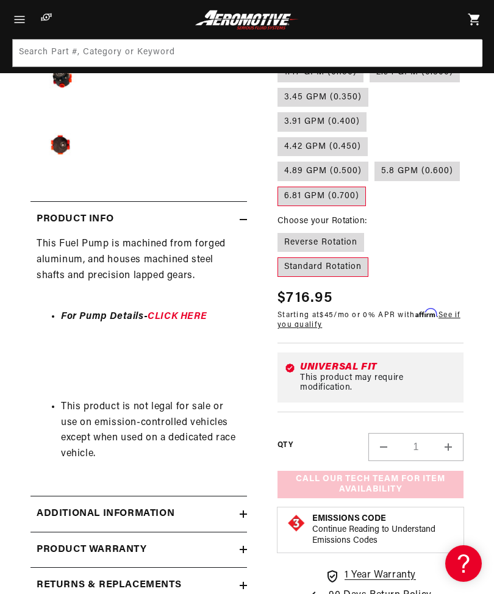
click at [418, 478] on div "Call Our Tech Team for Item Availability Add to Cart Product details More payme…" at bounding box center [371, 484] width 186 height 27
click at [420, 474] on div "Call Our Tech Team for Item Availability Add to Cart Product details More payme…" at bounding box center [371, 484] width 186 height 27
click at [414, 475] on div "Call Our Tech Team for Item Availability Add to Cart Product details More payme…" at bounding box center [371, 484] width 186 height 27
